Goal: Task Accomplishment & Management: Manage account settings

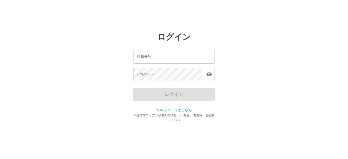
click at [154, 59] on input "社員番号" at bounding box center [174, 57] width 82 height 14
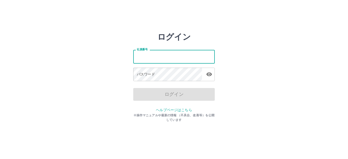
type input "*******"
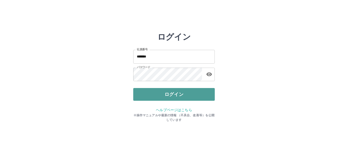
click at [177, 95] on button "ログイン" at bounding box center [174, 94] width 82 height 13
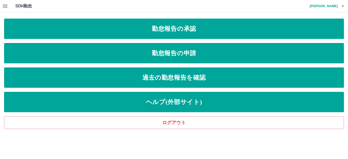
click at [5, 9] on icon "button" at bounding box center [5, 6] width 6 height 6
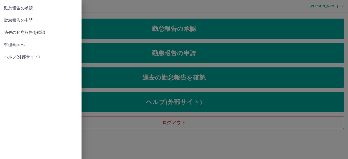
click at [18, 46] on span "管理画面へ" at bounding box center [40, 45] width 73 height 6
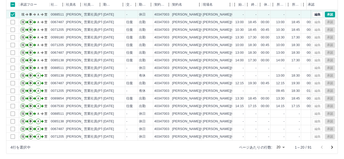
scroll to position [56, 0]
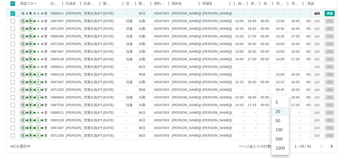
click at [282, 147] on body "SDH勤怠 [PERSON_NAME] 勤務実績承認 前月 [DATE] 次月 今月 月選択 承認モード 削除モード 一括承認 列一覧 0 フィルター 行間隔…" at bounding box center [174, 51] width 348 height 215
click at [280, 133] on li "100" at bounding box center [280, 130] width 17 height 9
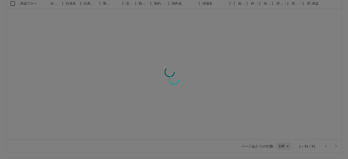
type input "***"
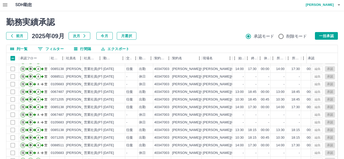
scroll to position [0, 0]
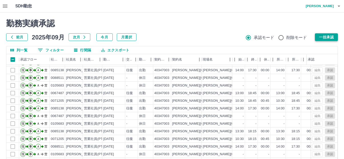
click at [331, 37] on button "一括承認" at bounding box center [326, 37] width 23 height 8
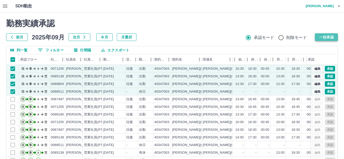
click at [333, 39] on button "一括承認" at bounding box center [326, 37] width 23 height 8
click at [339, 8] on icon "button" at bounding box center [339, 6] width 6 height 6
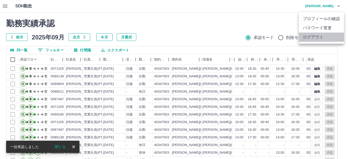
click at [325, 37] on li "ログアウト" at bounding box center [321, 37] width 45 height 9
